Goal: Information Seeking & Learning: Learn about a topic

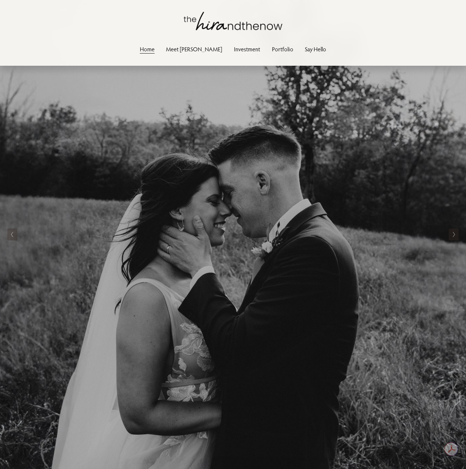
click at [198, 47] on link "Meet [PERSON_NAME]" at bounding box center [194, 49] width 56 height 10
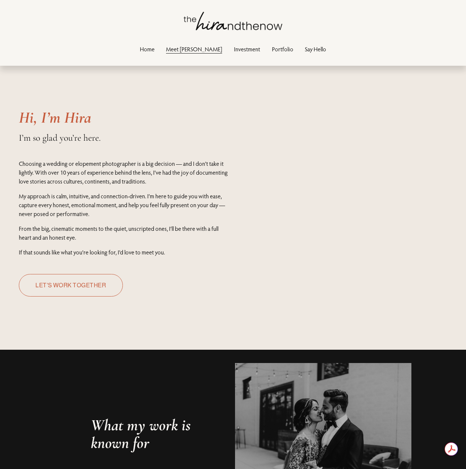
click at [234, 51] on link "Investment" at bounding box center [247, 49] width 26 height 10
